Goal: Information Seeking & Learning: Compare options

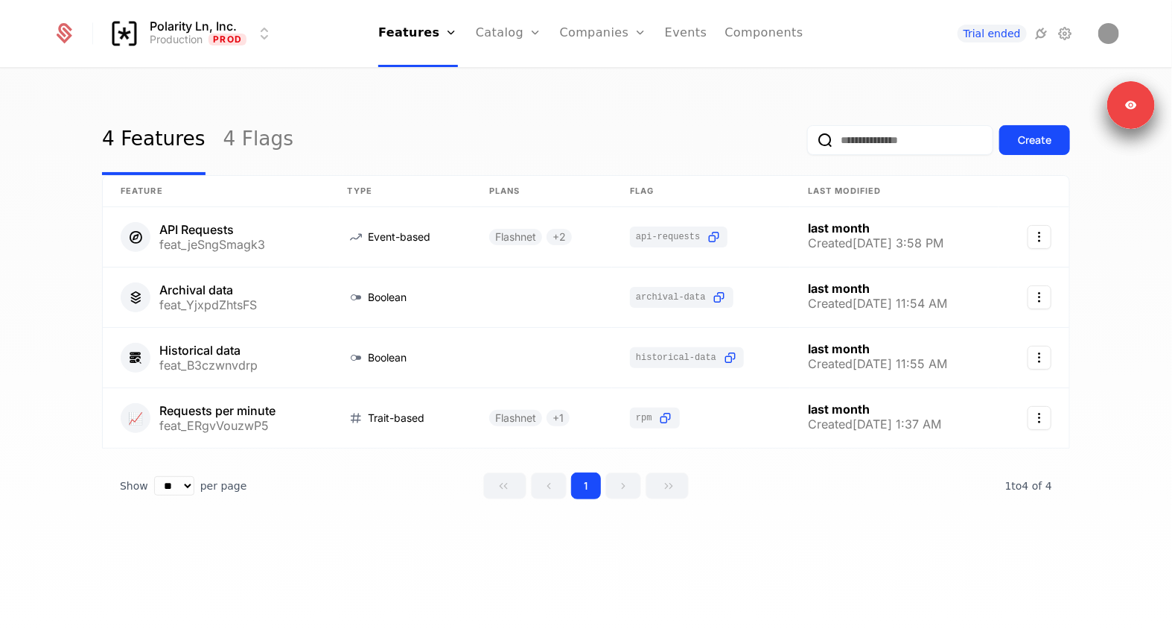
click at [506, 36] on link "Catalog" at bounding box center [509, 33] width 66 height 67
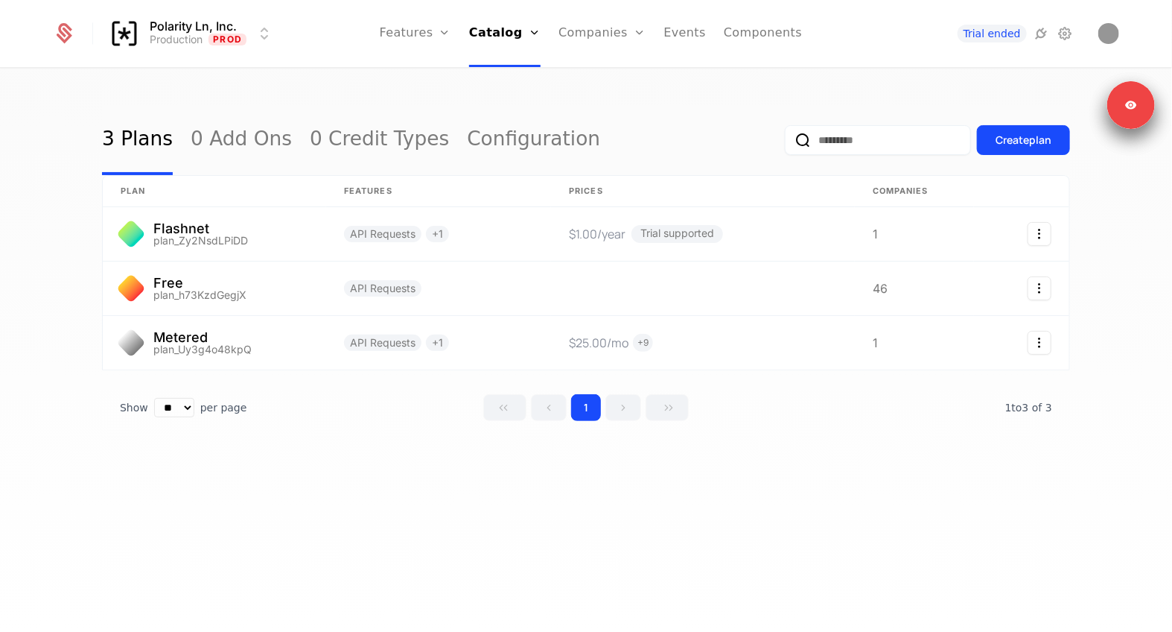
click at [434, 31] on link "Features" at bounding box center [415, 33] width 71 height 67
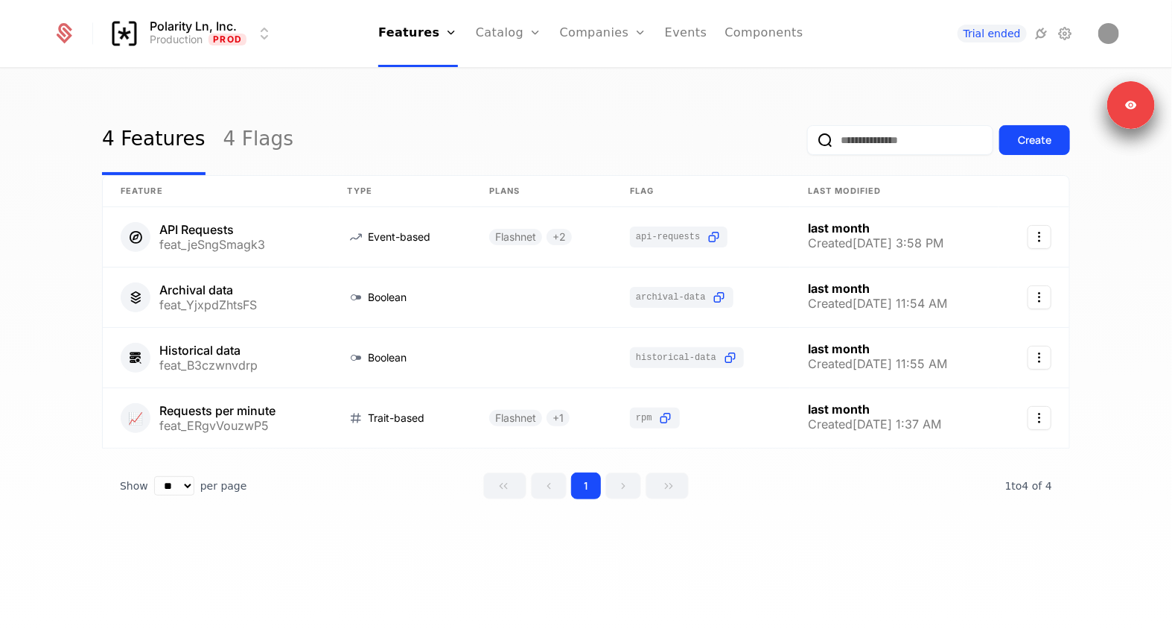
click at [506, 32] on link "Catalog" at bounding box center [509, 33] width 66 height 67
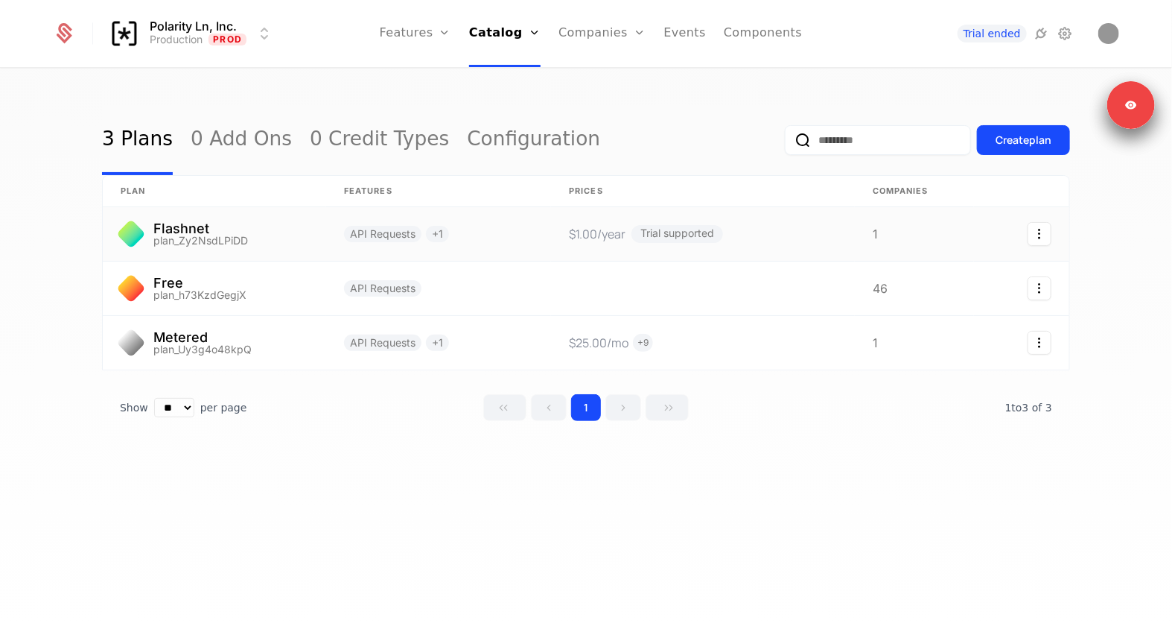
click at [211, 244] on link at bounding box center [214, 234] width 223 height 54
click at [249, 291] on link at bounding box center [214, 288] width 223 height 54
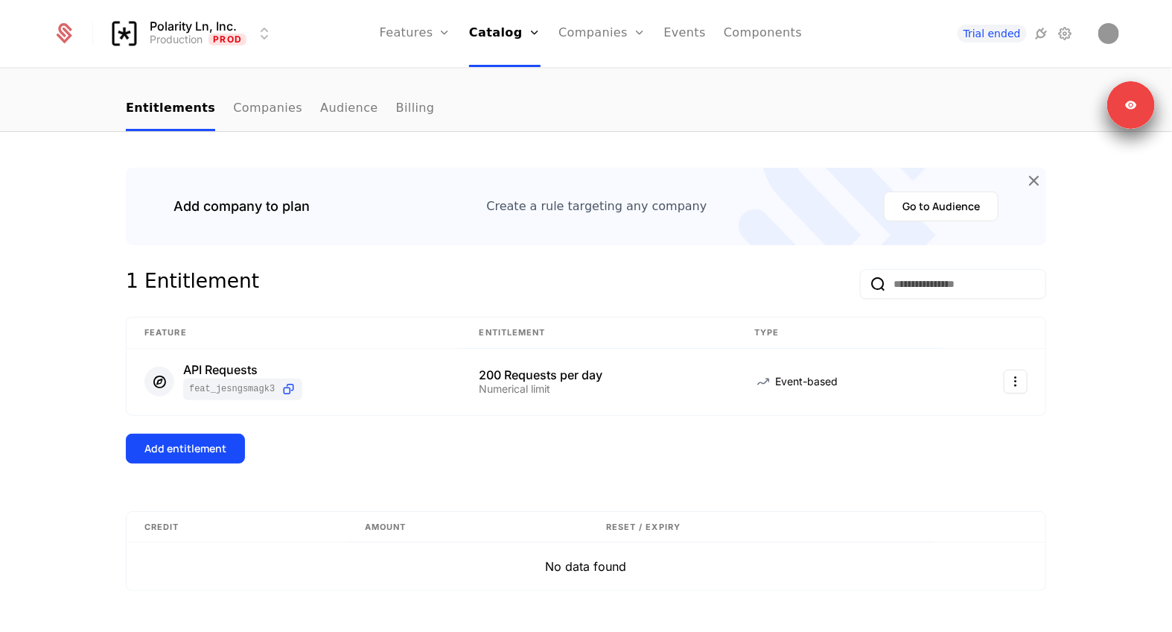
scroll to position [128, 0]
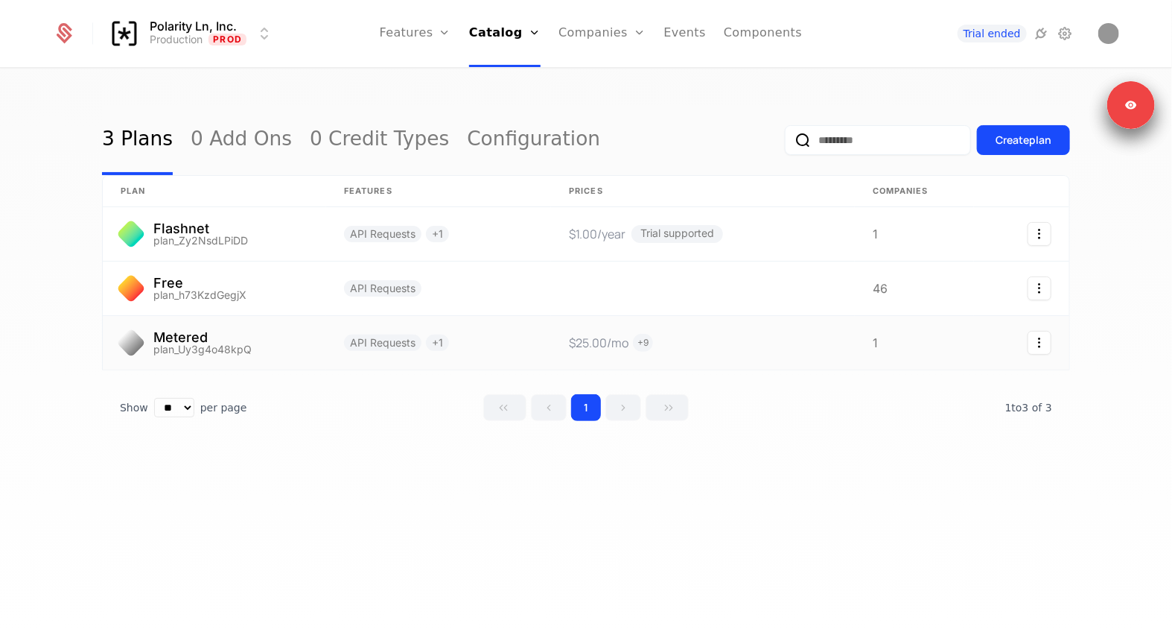
click at [292, 341] on link at bounding box center [214, 343] width 223 height 54
